Goal: Task Accomplishment & Management: Complete application form

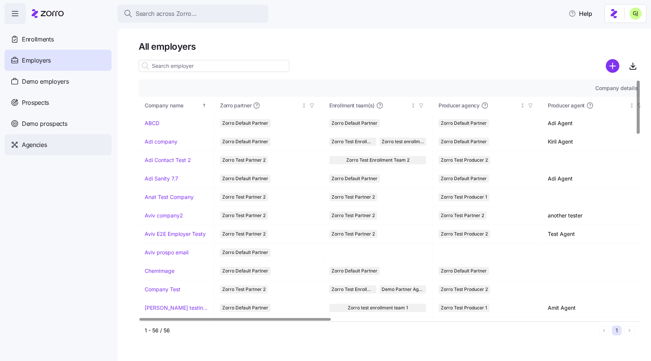
click at [32, 145] on span "Agencies" at bounding box center [34, 144] width 25 height 9
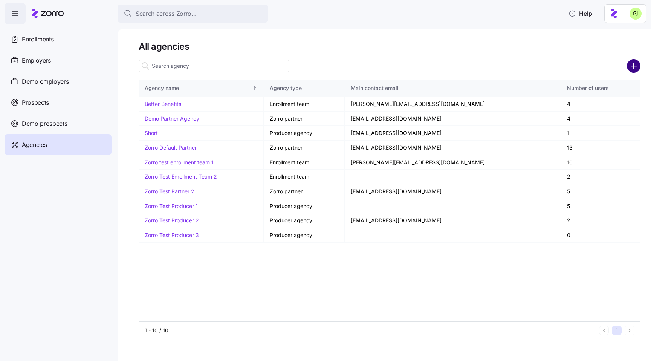
click at [630, 70] on circle "add icon" at bounding box center [634, 66] width 12 height 12
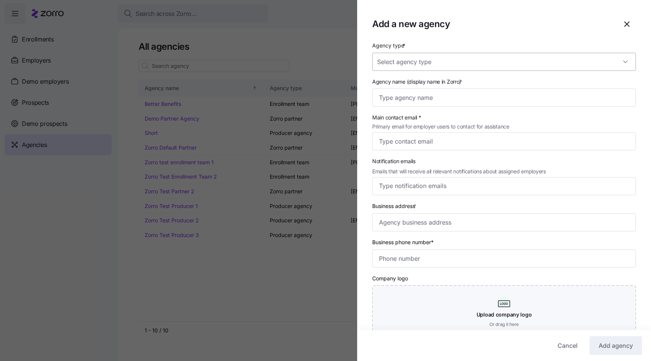
click at [449, 64] on input "Agency type *" at bounding box center [504, 62] width 264 height 18
click at [430, 83] on div "Enrollment team" at bounding box center [504, 85] width 258 height 16
type input "Enrollment team"
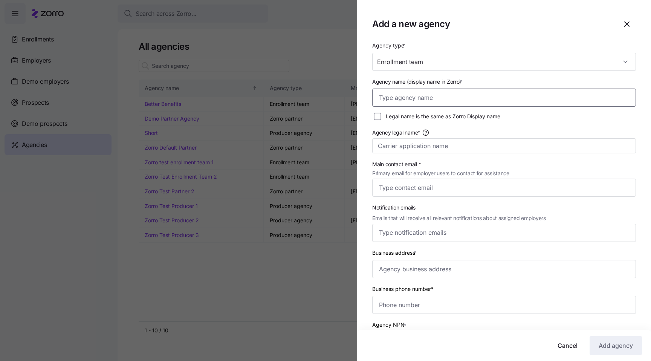
click at [436, 98] on input "Agency name (display name in Zorro) *" at bounding box center [504, 98] width 264 height 18
type input "Gadi test"
click at [459, 152] on input "Agency legal name*" at bounding box center [504, 145] width 264 height 15
type input "Gadi test"
click at [453, 189] on input "Main contact email * Primary email for employer users to contact for assistance" at bounding box center [504, 188] width 264 height 18
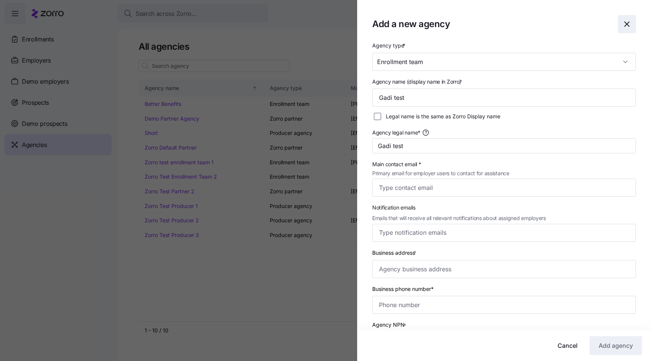
click at [626, 24] on icon "button" at bounding box center [627, 24] width 9 height 9
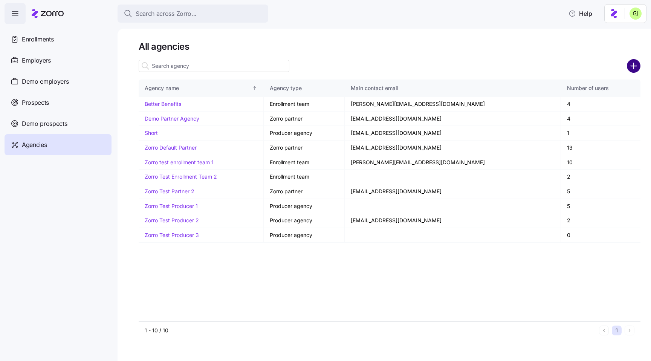
click at [633, 67] on circle "add icon" at bounding box center [634, 66] width 12 height 12
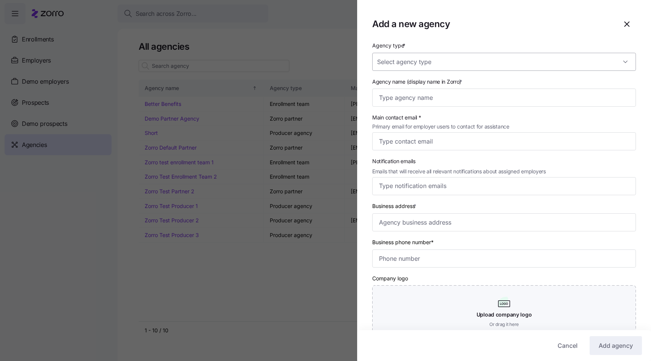
click at [450, 65] on input "Agency type *" at bounding box center [504, 62] width 264 height 18
click at [429, 99] on div "Producer" at bounding box center [504, 101] width 258 height 16
type input "Producer"
click at [447, 102] on input "Agency name (display name in Zorro) *" at bounding box center [504, 98] width 264 height 18
click at [559, 346] on span "Cancel" at bounding box center [568, 345] width 20 height 9
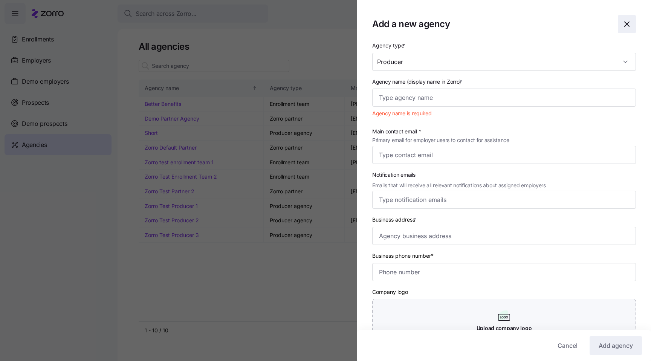
click at [626, 32] on span "button" at bounding box center [626, 23] width 17 height 17
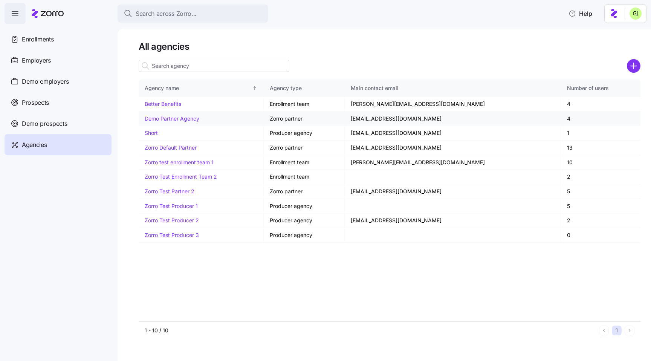
click at [182, 121] on link "Demo Partner Agency" at bounding box center [172, 118] width 55 height 6
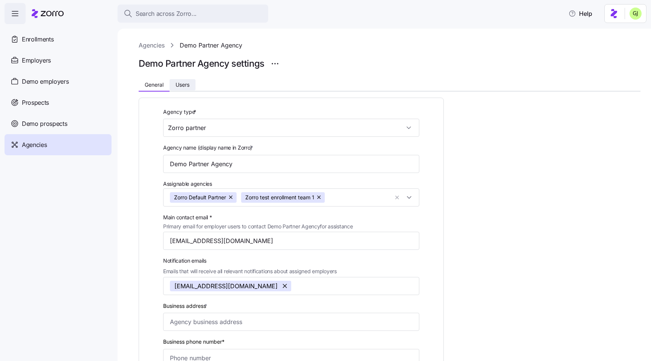
click at [186, 84] on span "Users" at bounding box center [183, 84] width 14 height 5
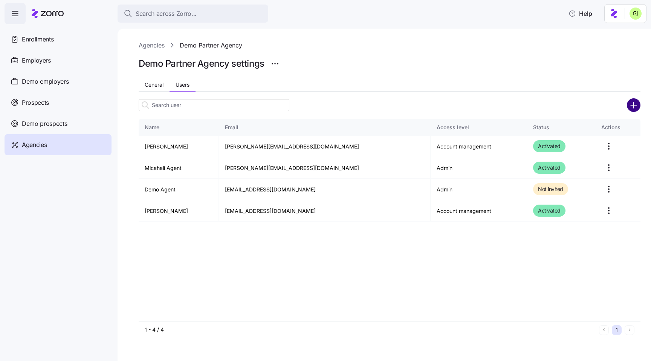
click at [637, 105] on circle "add icon" at bounding box center [634, 105] width 12 height 12
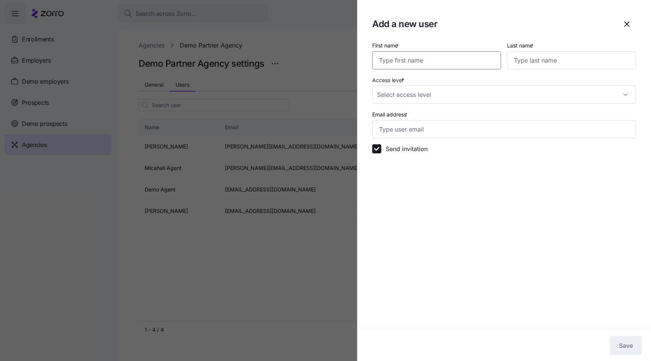
click at [419, 67] on input "First name *" at bounding box center [436, 60] width 129 height 18
type input "g"
type input "Gadi"
click at [541, 60] on input "Last name *" at bounding box center [571, 60] width 129 height 18
type input "test"
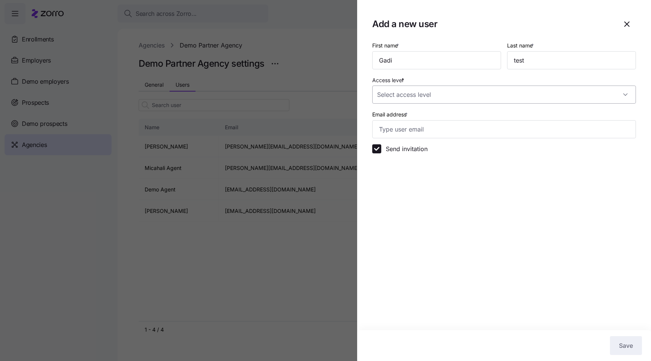
click at [452, 101] on input "Access level *" at bounding box center [504, 95] width 264 height 18
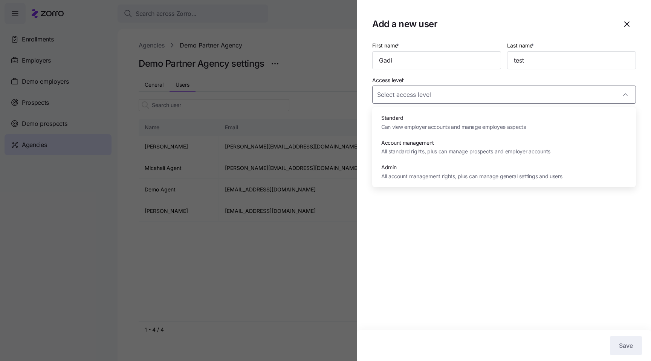
click at [446, 150] on span "All standard rights, plus can manage prospects and employer accounts" at bounding box center [465, 151] width 169 height 8
type input "Account management"
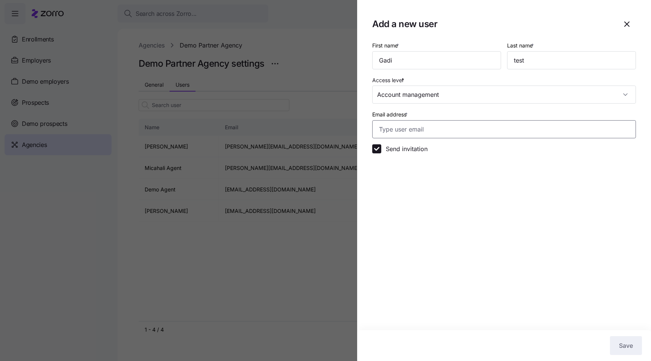
click at [430, 130] on input "Email address *" at bounding box center [504, 129] width 264 height 18
type input "gadi.j+agency_test@myzorro.co"
click at [627, 343] on span "Save" at bounding box center [626, 345] width 14 height 9
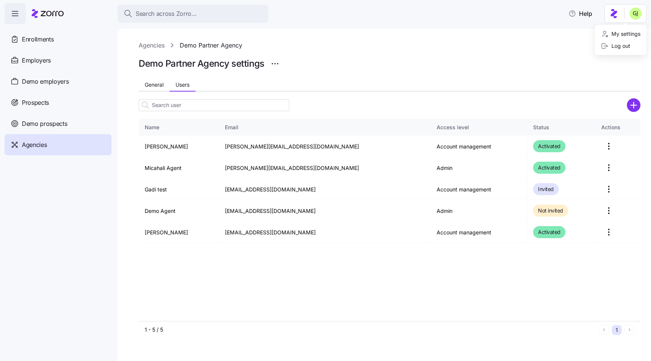
click at [635, 14] on html "Search across Zorro... Help Enrollments Employers Demo employers Prospects Demo…" at bounding box center [325, 178] width 651 height 356
click at [628, 48] on div "Log out" at bounding box center [615, 46] width 29 height 8
